Goal: Information Seeking & Learning: Learn about a topic

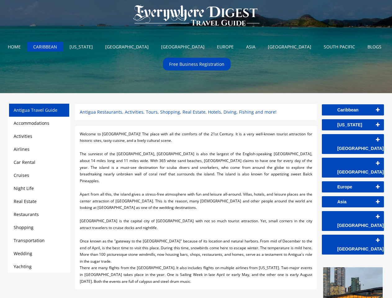
click at [196, 149] on div at bounding box center [196, 147] width 232 height 7
click at [196, 16] on img at bounding box center [196, 15] width 138 height 31
click at [353, 110] on link "Caribbean" at bounding box center [353, 109] width 62 height 11
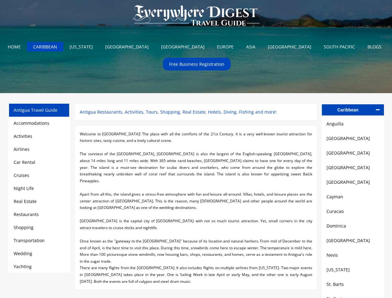
click at [353, 140] on link "[GEOGRAPHIC_DATA]" at bounding box center [352, 138] width 53 height 7
click at [353, 155] on link "[GEOGRAPHIC_DATA]" at bounding box center [352, 152] width 53 height 7
click at [353, 169] on link "[GEOGRAPHIC_DATA]" at bounding box center [352, 167] width 53 height 7
click at [353, 184] on link "[GEOGRAPHIC_DATA]" at bounding box center [352, 181] width 53 height 7
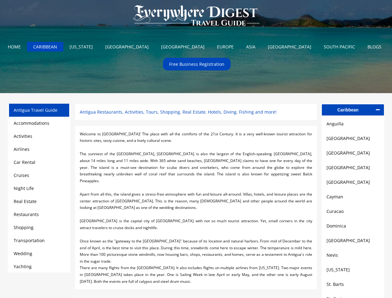
click at [353, 199] on link "Cayman" at bounding box center [352, 196] width 53 height 7
